Goal: Task Accomplishment & Management: Use online tool/utility

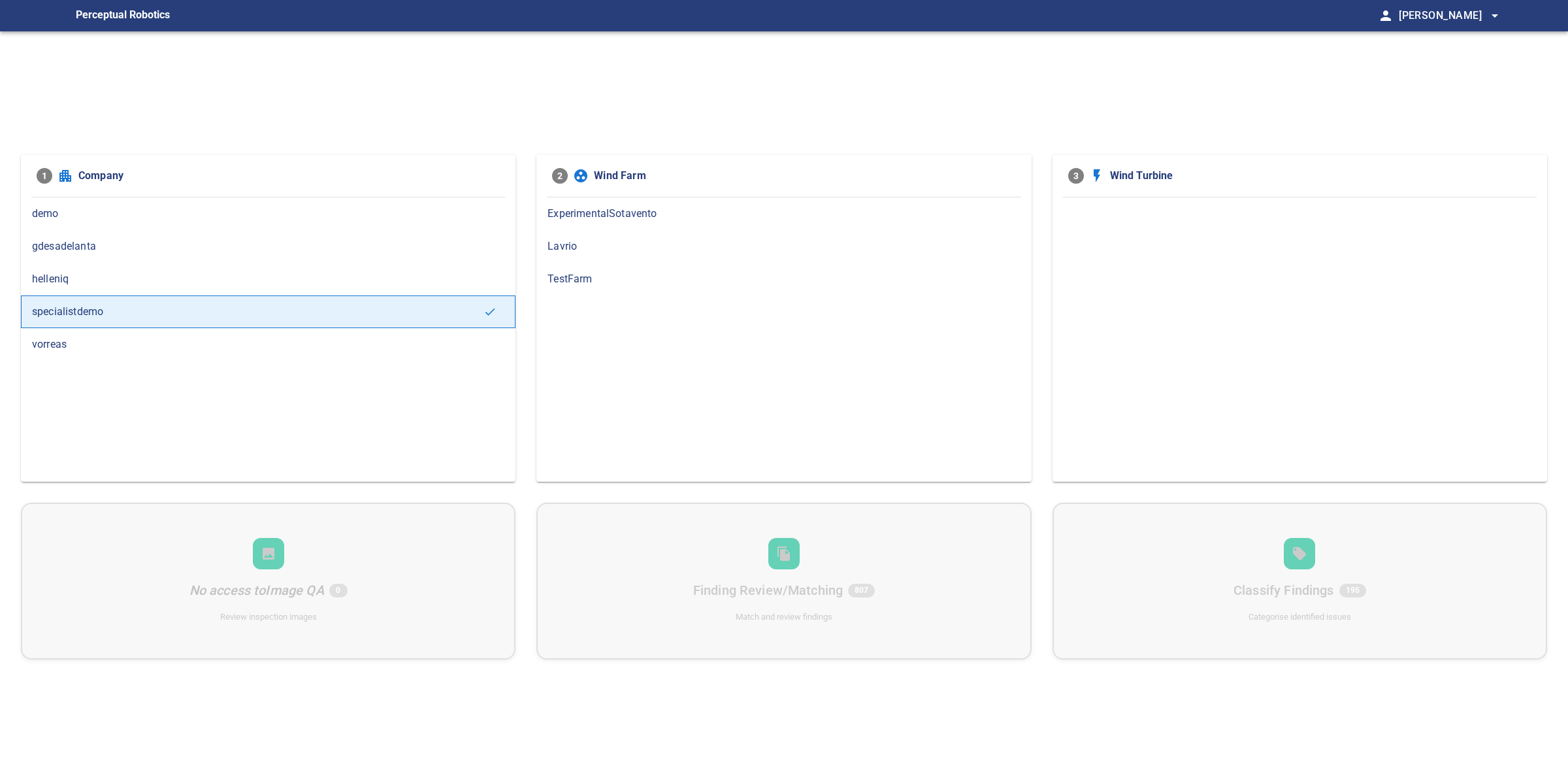
click at [135, 271] on span "helleniq" at bounding box center [268, 279] width 472 height 16
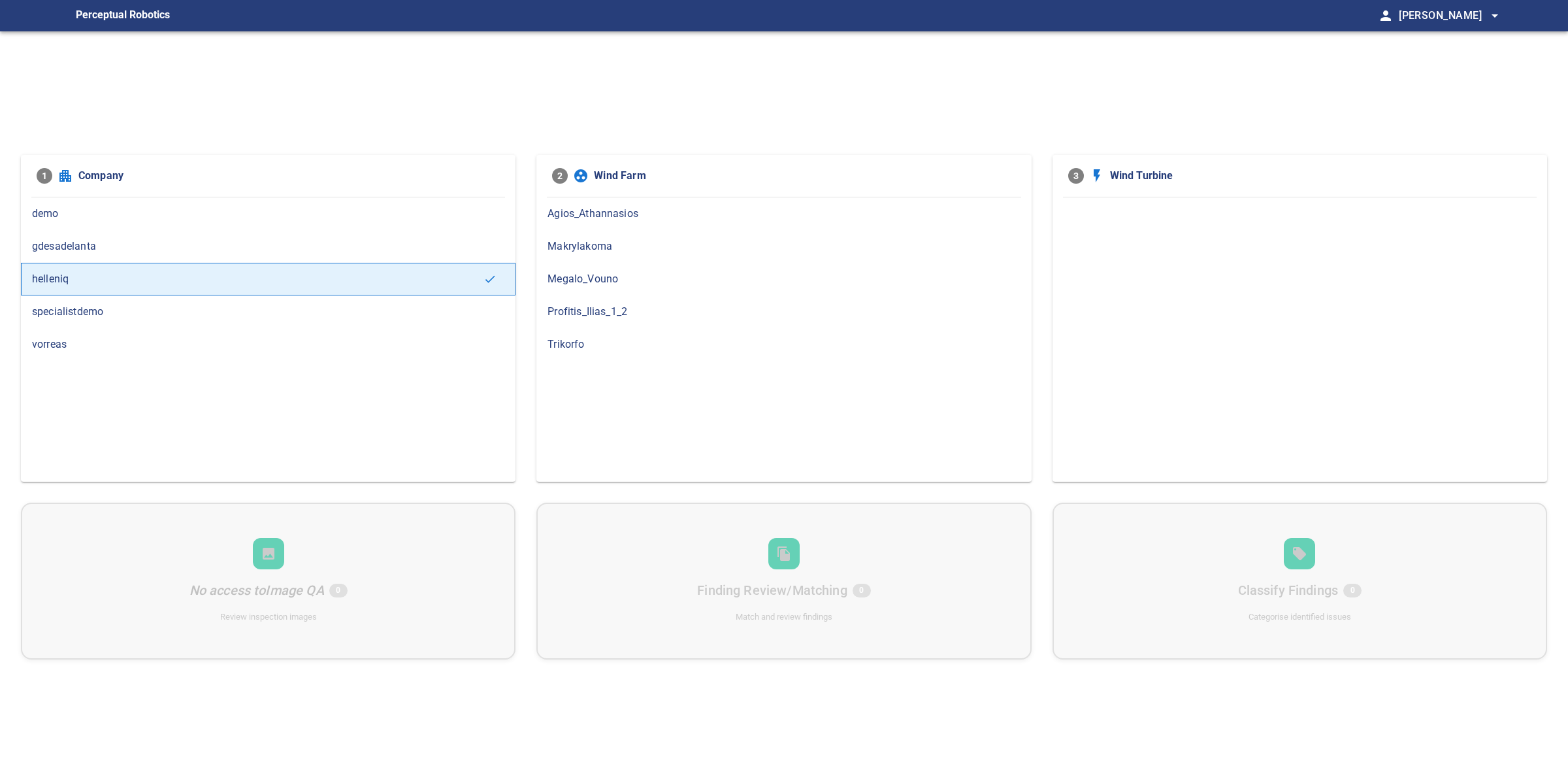
click at [598, 286] on span "Megalo_Vouno" at bounding box center [783, 279] width 472 height 16
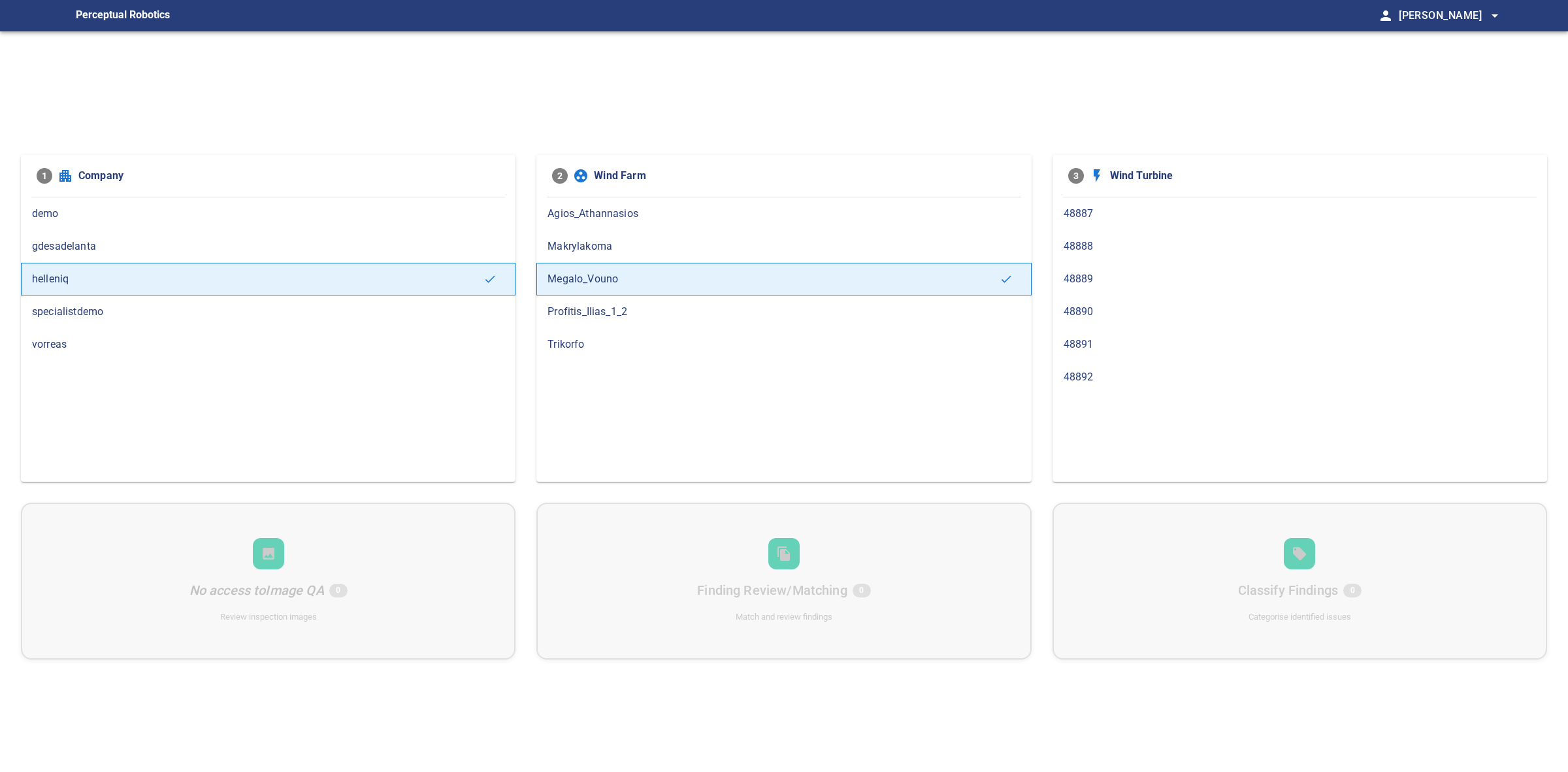
click at [69, 338] on span "vorreas" at bounding box center [268, 345] width 472 height 16
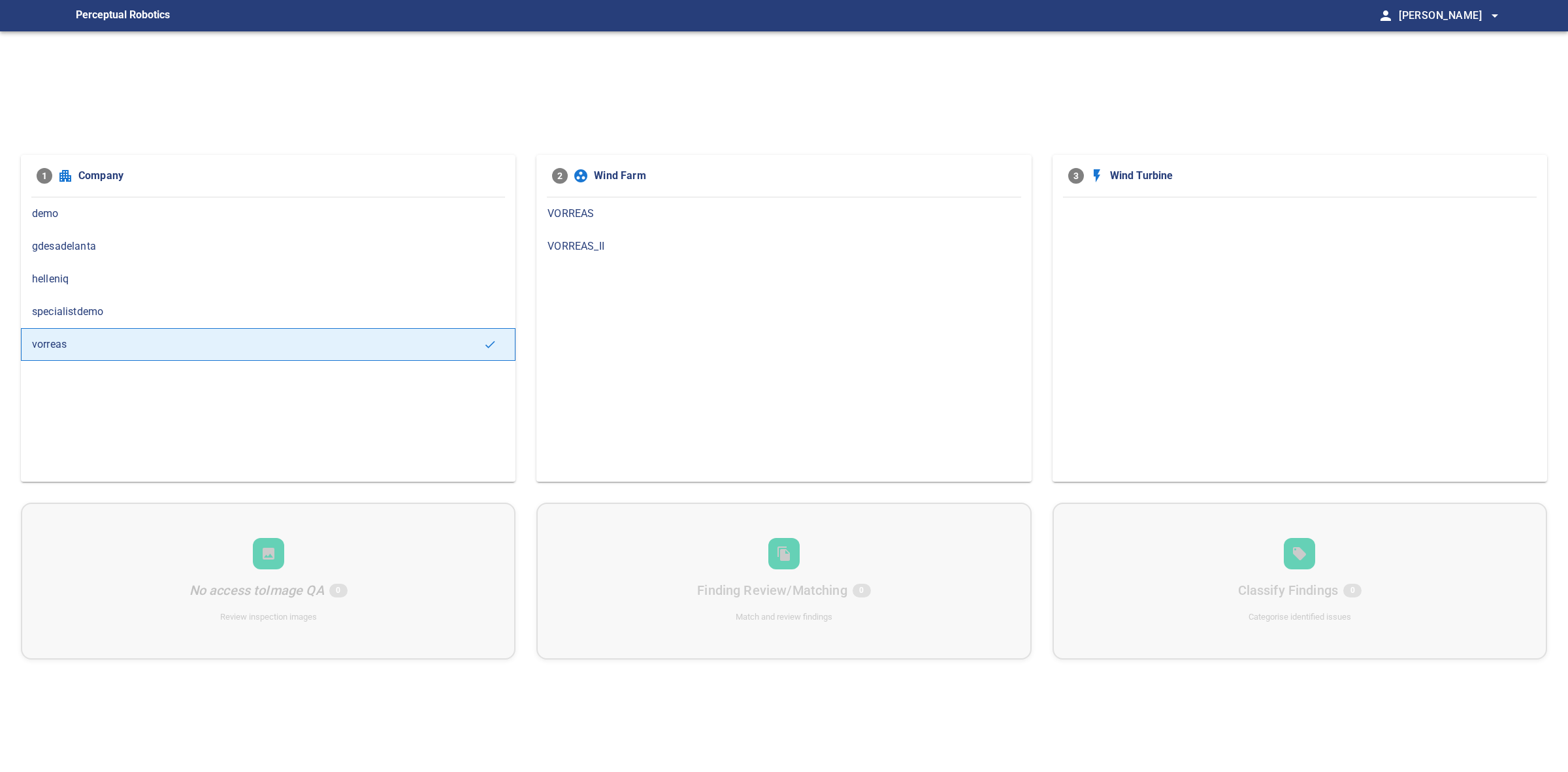
click at [141, 250] on span "gdesadelanta" at bounding box center [268, 247] width 472 height 16
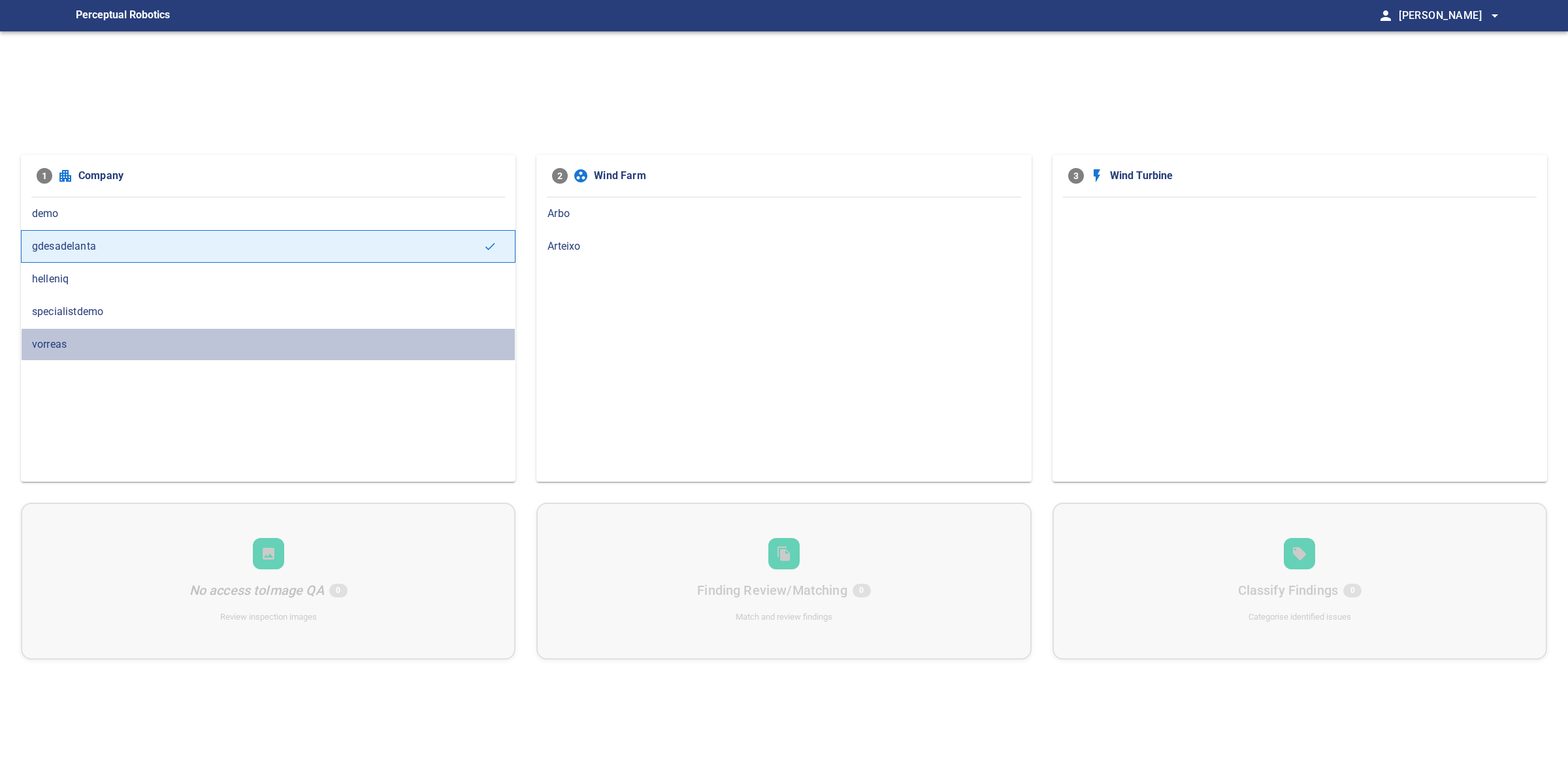
click at [116, 340] on span "vorreas" at bounding box center [268, 345] width 472 height 16
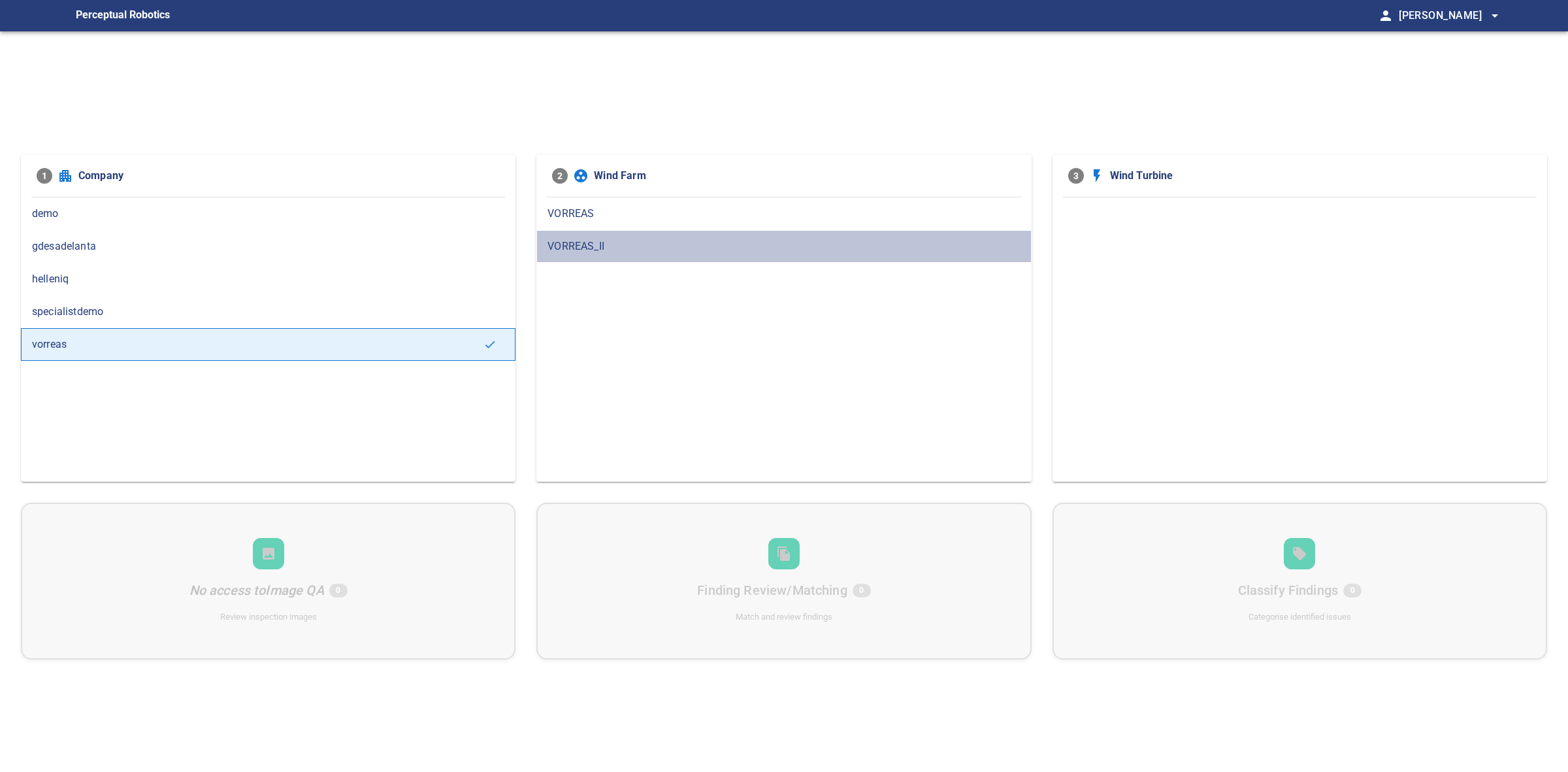
click at [545, 245] on div "VORREAS_II" at bounding box center [784, 246] width 495 height 32
click at [1175, 220] on span "WTG01_II" at bounding box center [1299, 214] width 472 height 16
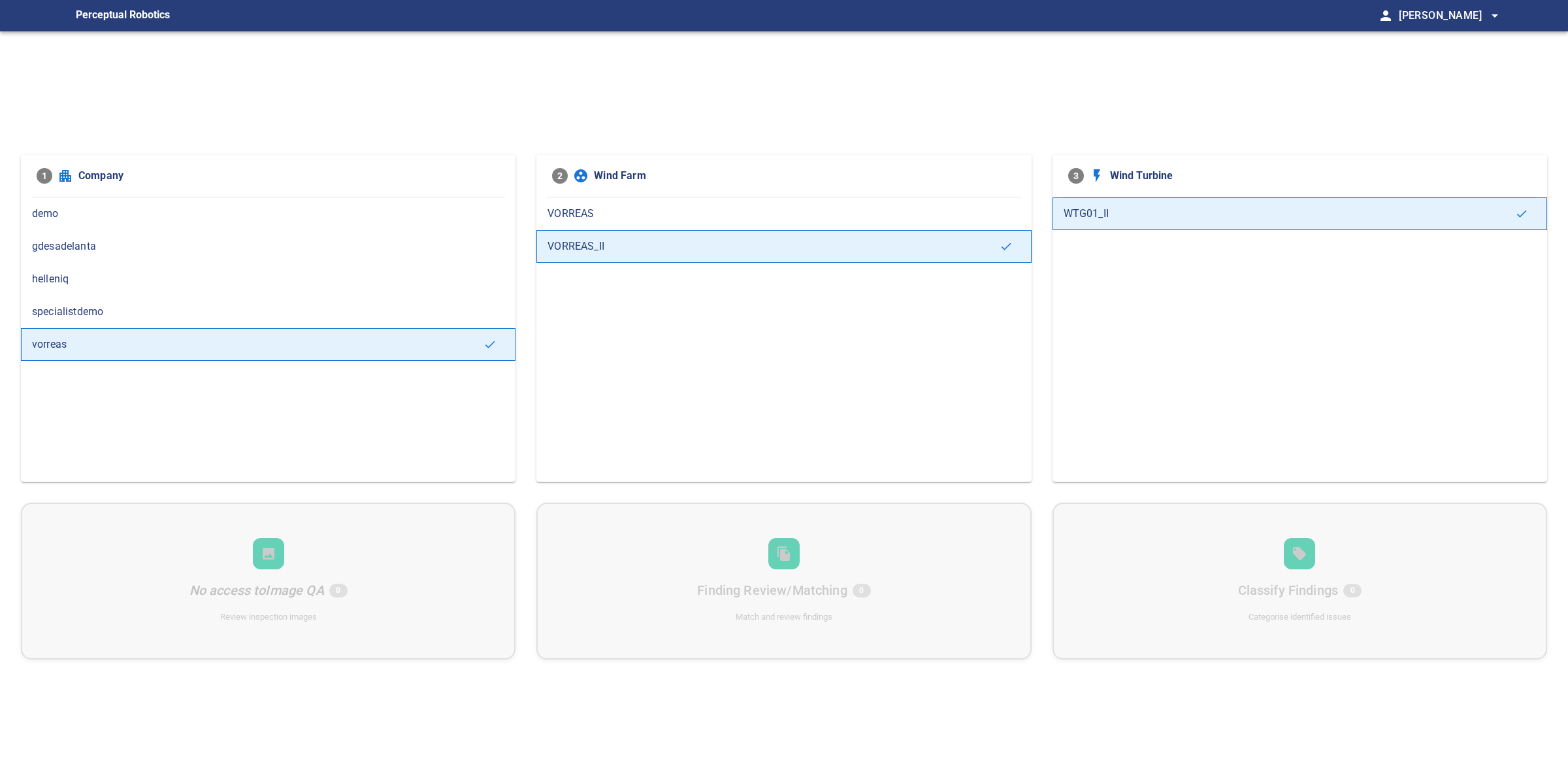
click at [223, 282] on span "helleniq" at bounding box center [268, 279] width 472 height 16
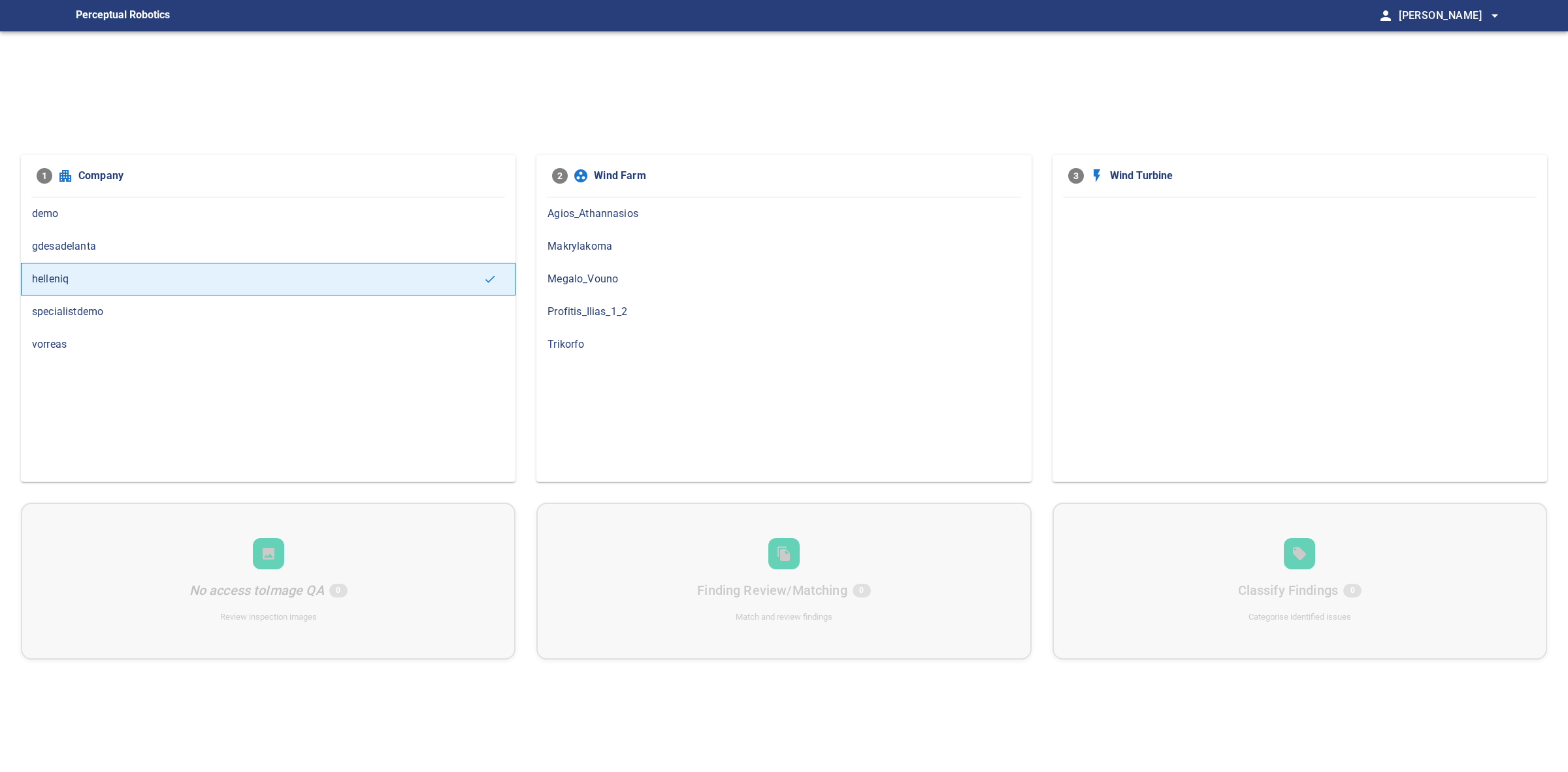
click at [184, 243] on span "gdesadelanta" at bounding box center [268, 247] width 472 height 16
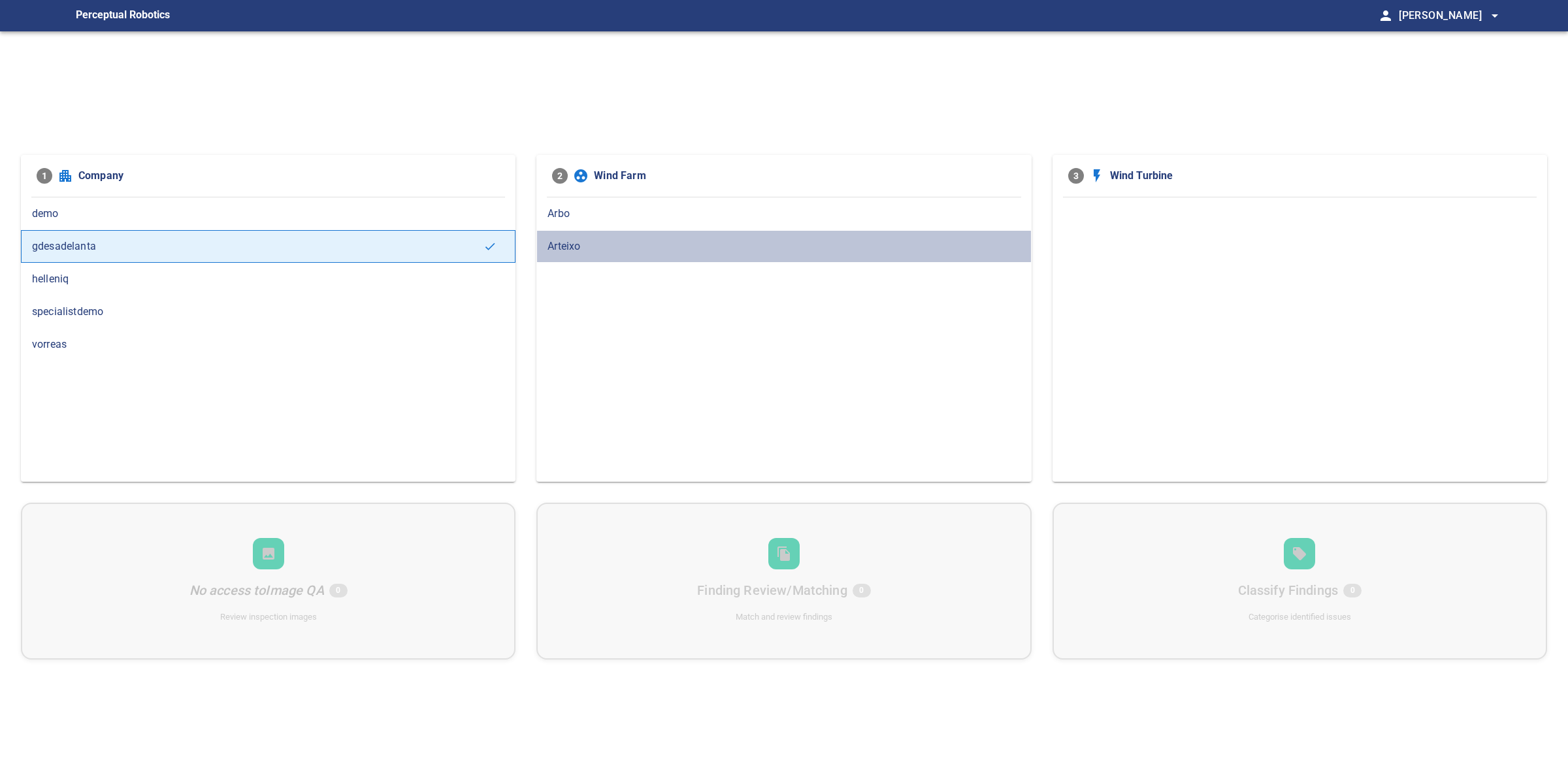
click at [621, 245] on span "Arteixo" at bounding box center [783, 247] width 472 height 16
click at [112, 306] on span "specialistdemo" at bounding box center [268, 312] width 472 height 16
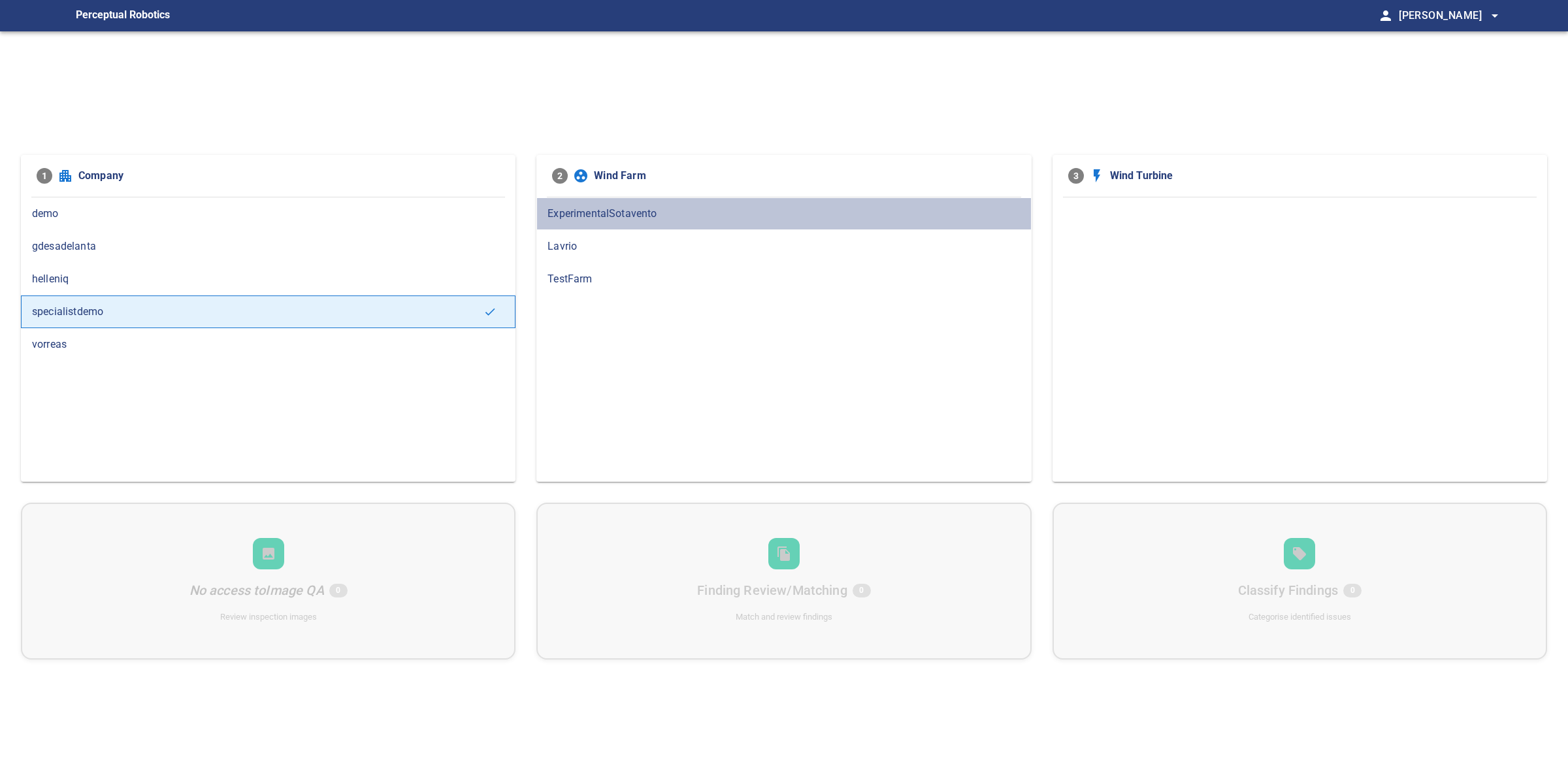
click at [605, 221] on div "ExperimentalSotavento" at bounding box center [784, 213] width 495 height 32
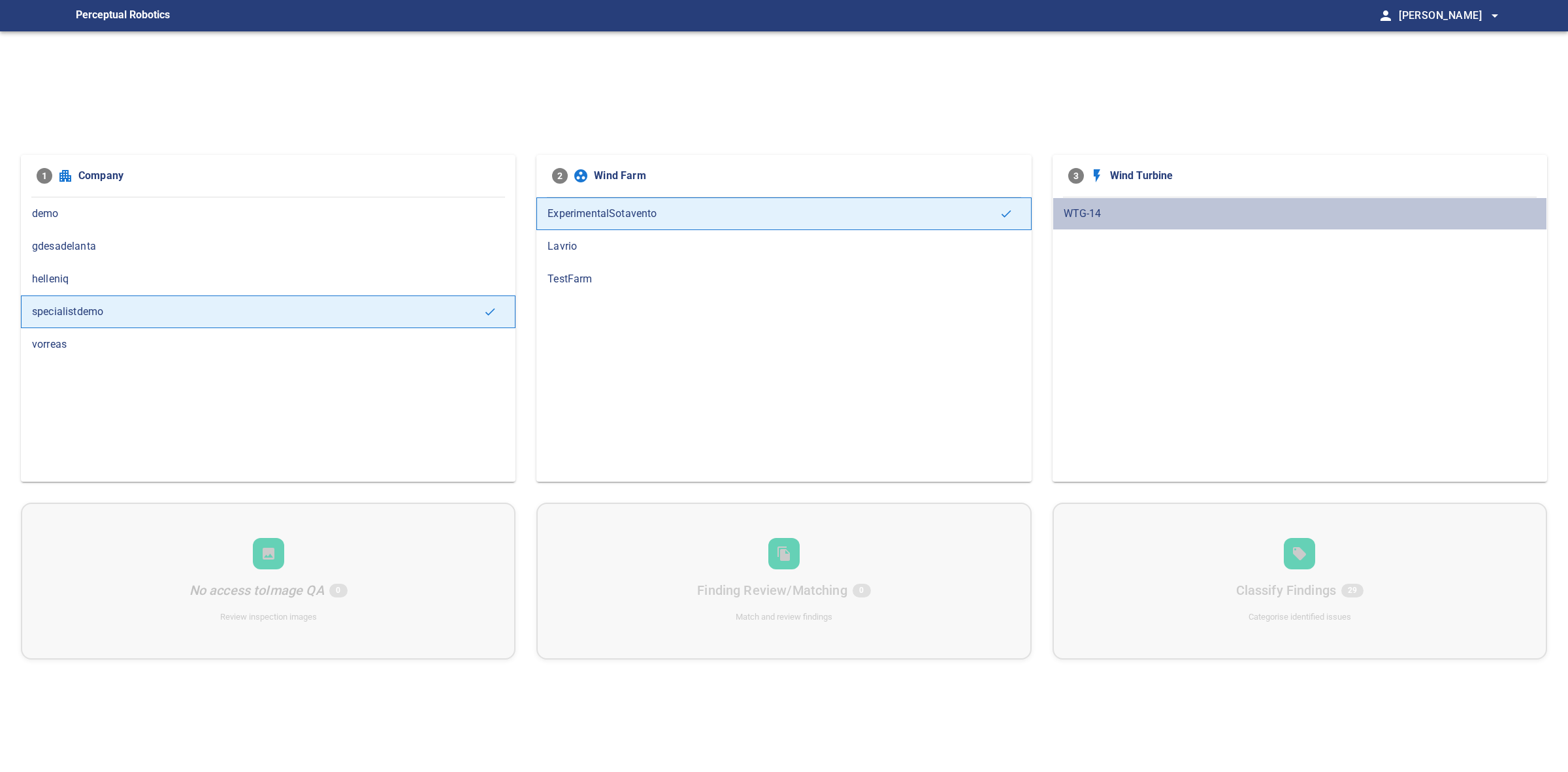
click at [1213, 200] on div "WTG-14" at bounding box center [1300, 213] width 495 height 32
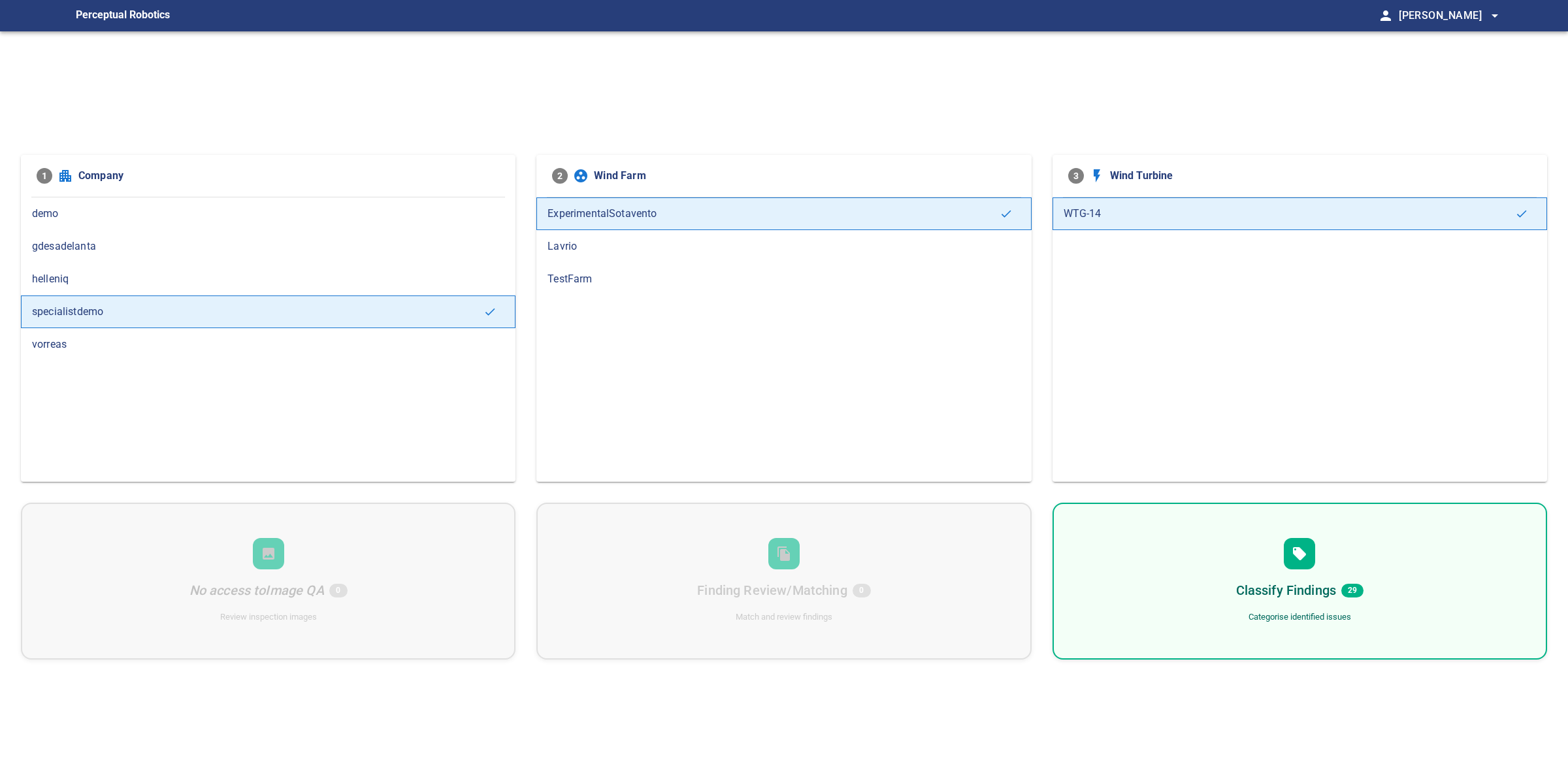
click at [1289, 531] on div "Classify Findings 29 Categorise identified issues" at bounding box center [1300, 580] width 495 height 157
